Goal: Use online tool/utility: Utilize a website feature to perform a specific function

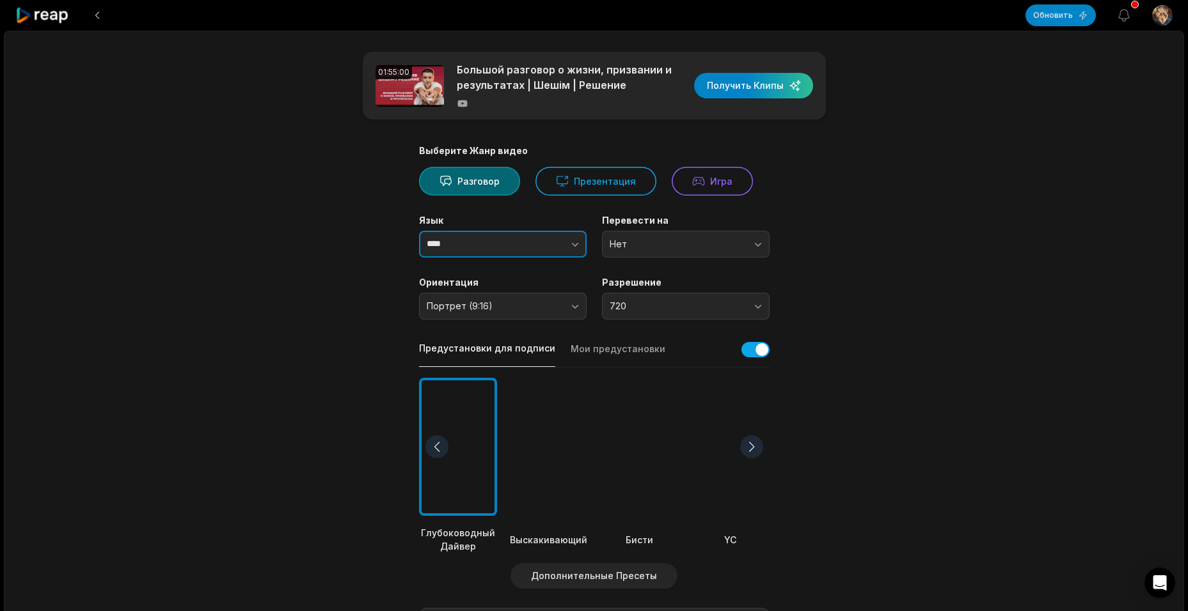
click at [577, 248] on icon "button" at bounding box center [575, 244] width 13 height 13
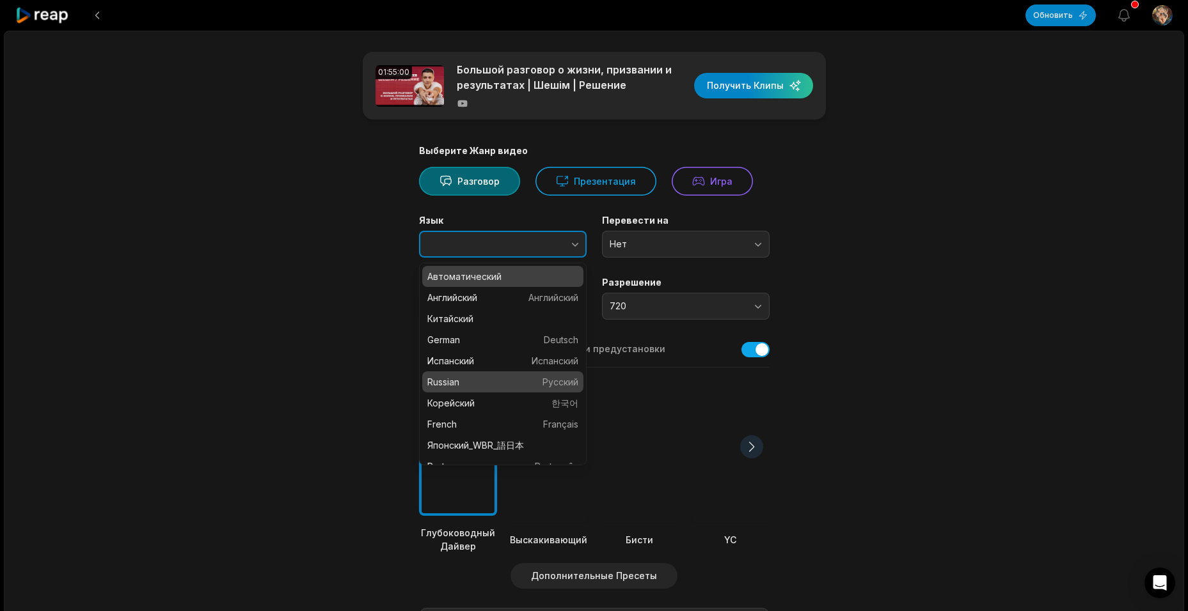
type input "*******"
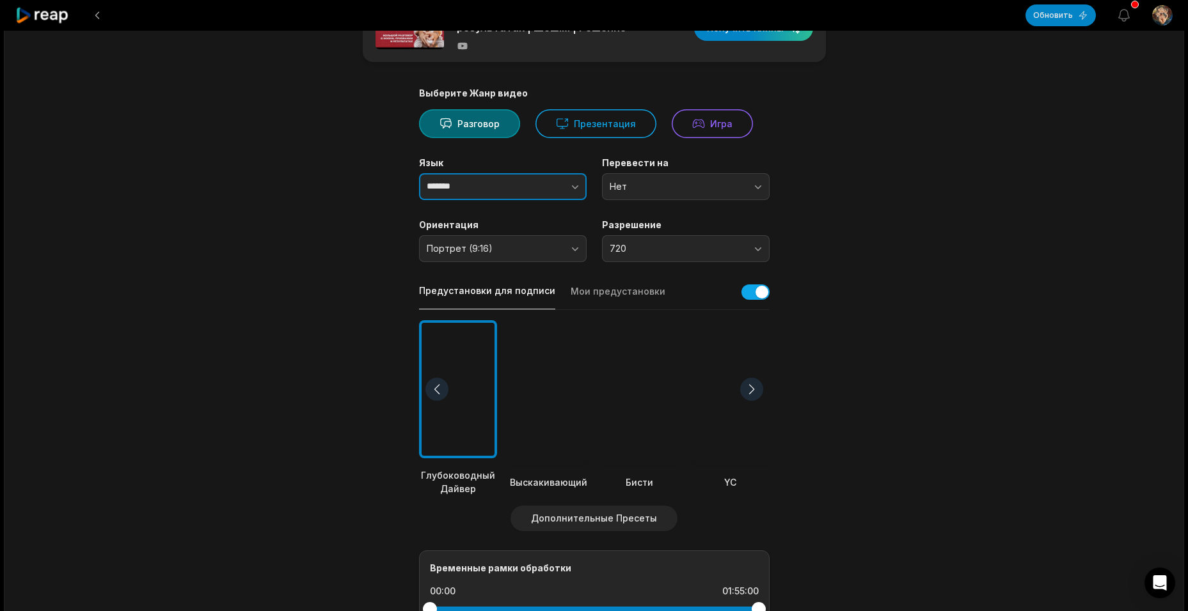
scroll to position [64, 0]
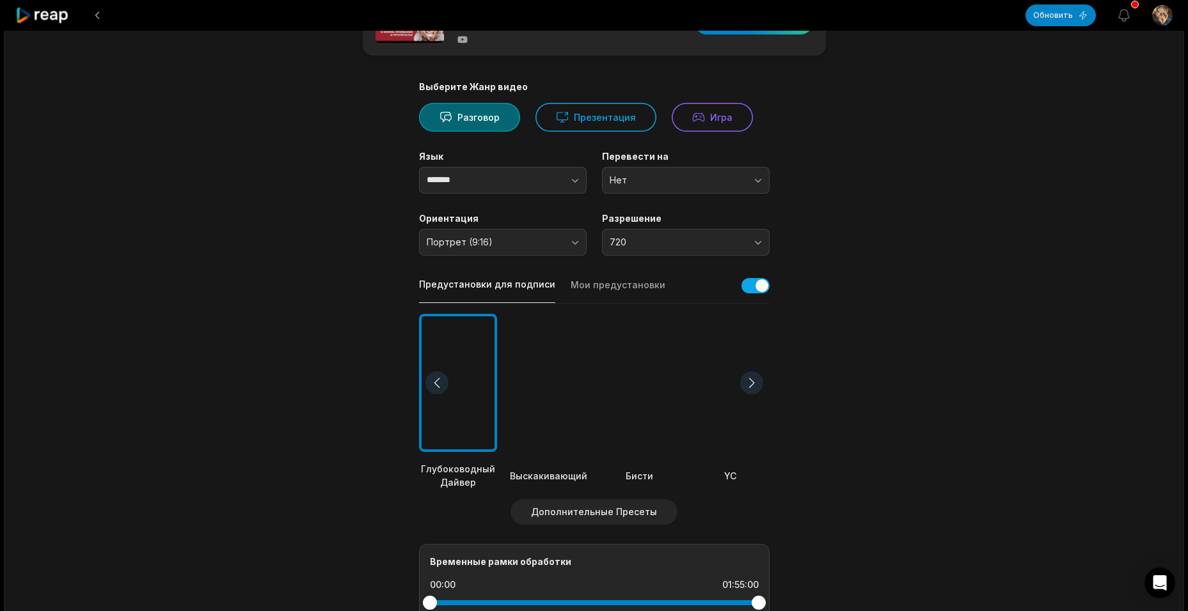
click at [747, 382] on div at bounding box center [751, 383] width 23 height 23
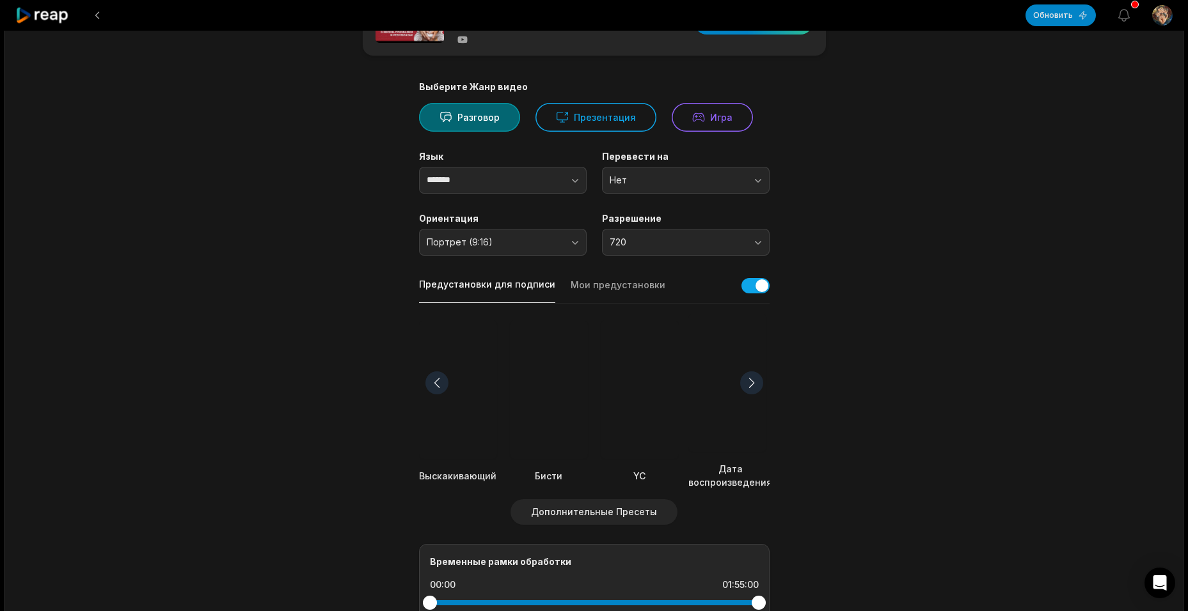
click at [712, 383] on div at bounding box center [730, 383] width 84 height 139
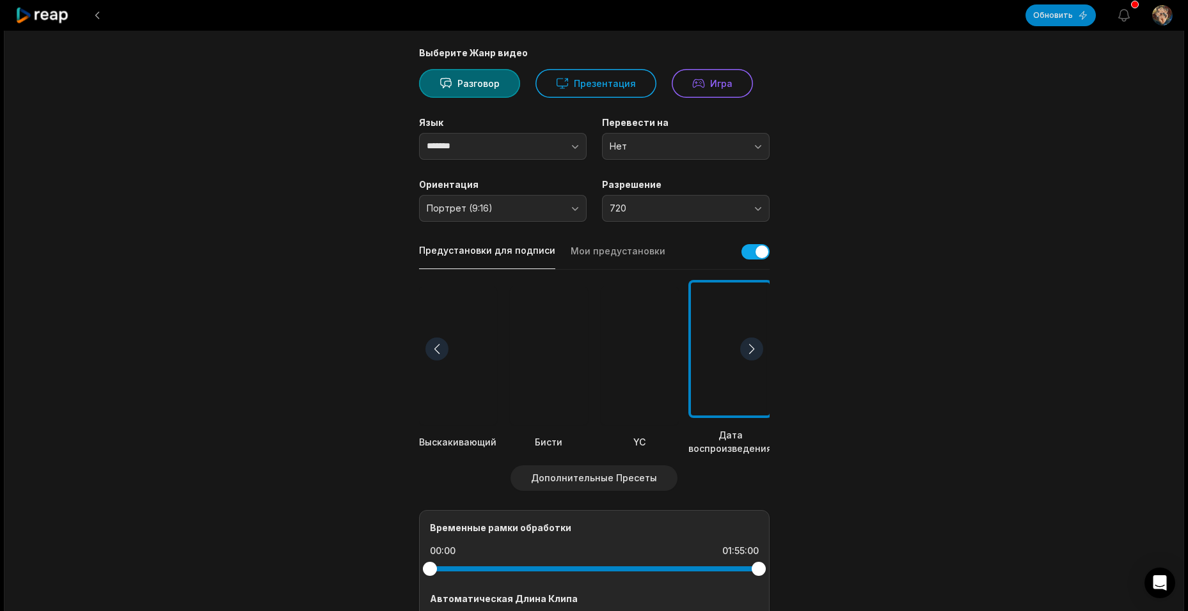
scroll to position [0, 0]
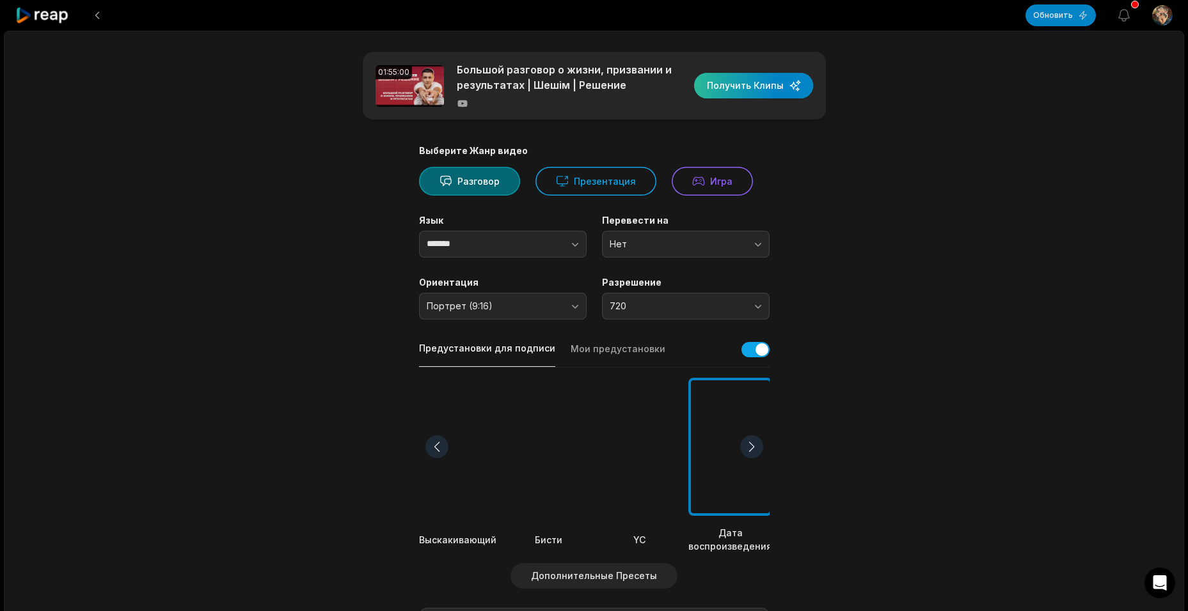
click at [761, 88] on div "button" at bounding box center [753, 86] width 119 height 26
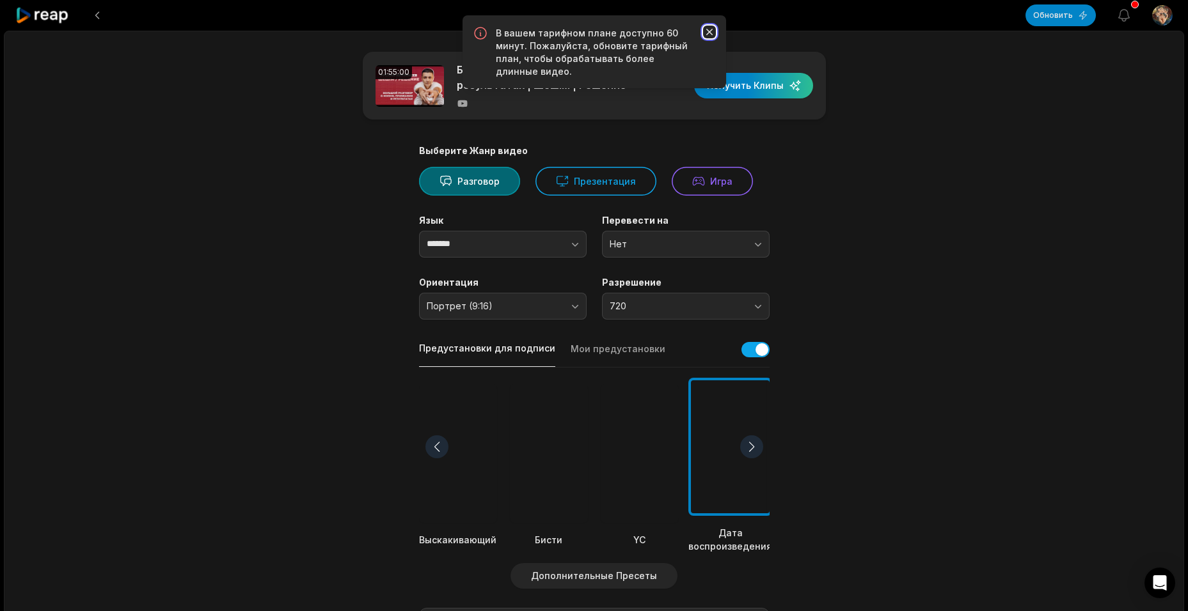
click at [711, 33] on icon "button" at bounding box center [709, 32] width 13 height 13
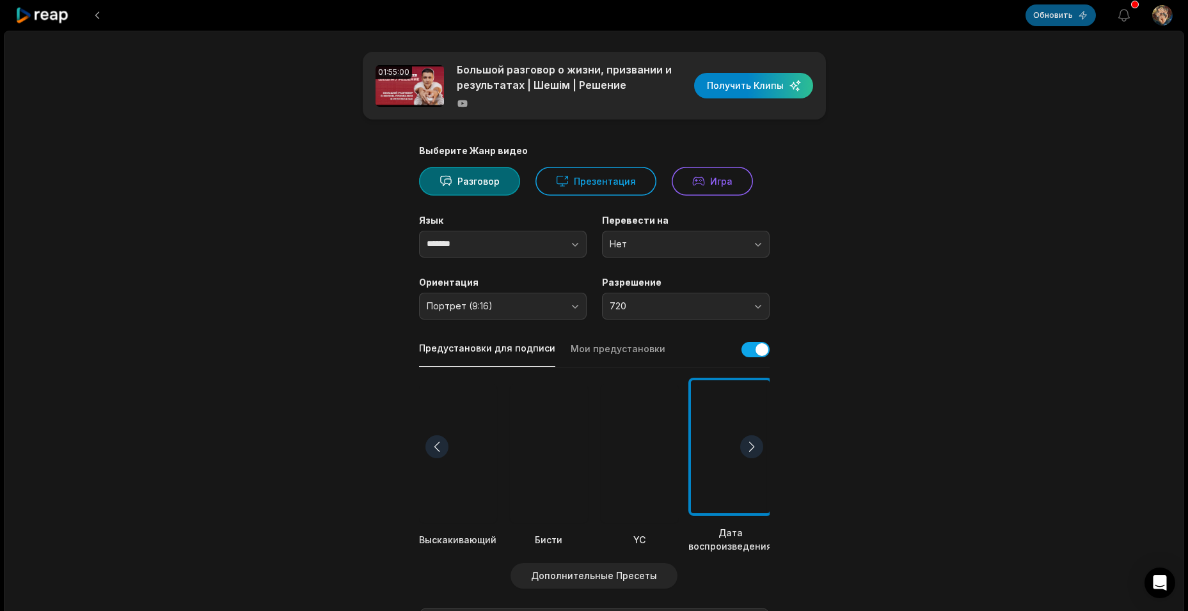
click at [1050, 13] on button "Обновить" at bounding box center [1060, 15] width 70 height 22
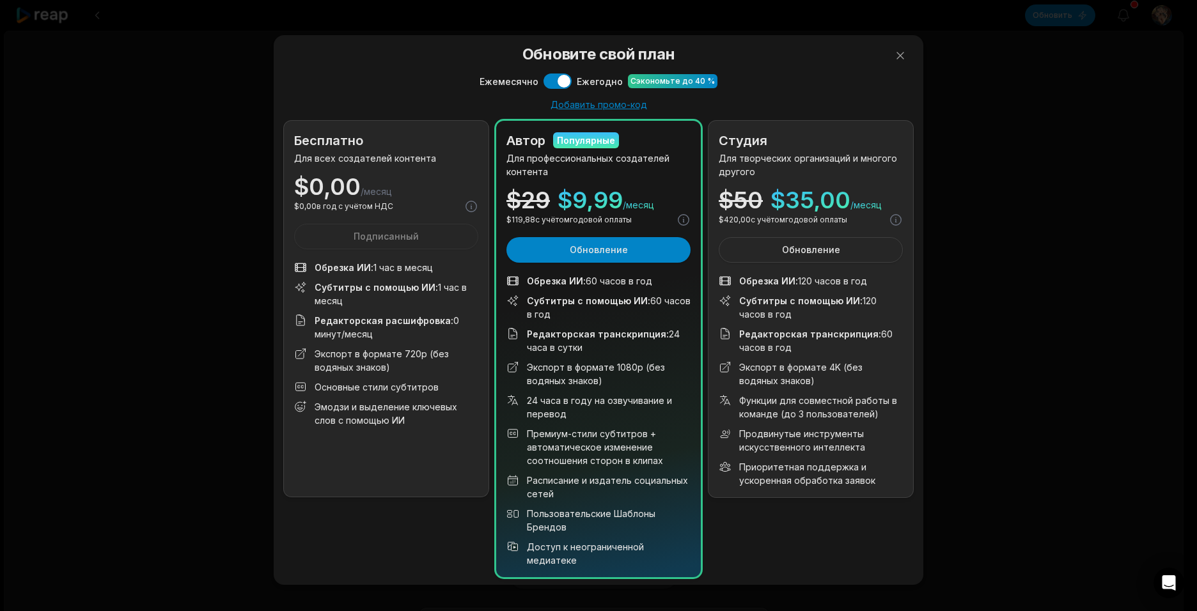
click at [604, 84] on span "Ежегодно" at bounding box center [600, 81] width 46 height 13
click at [515, 82] on span "Ежемесячно" at bounding box center [509, 81] width 59 height 13
click at [548, 79] on button "Использовать настройку" at bounding box center [558, 81] width 28 height 15
